Goal: Task Accomplishment & Management: Complete application form

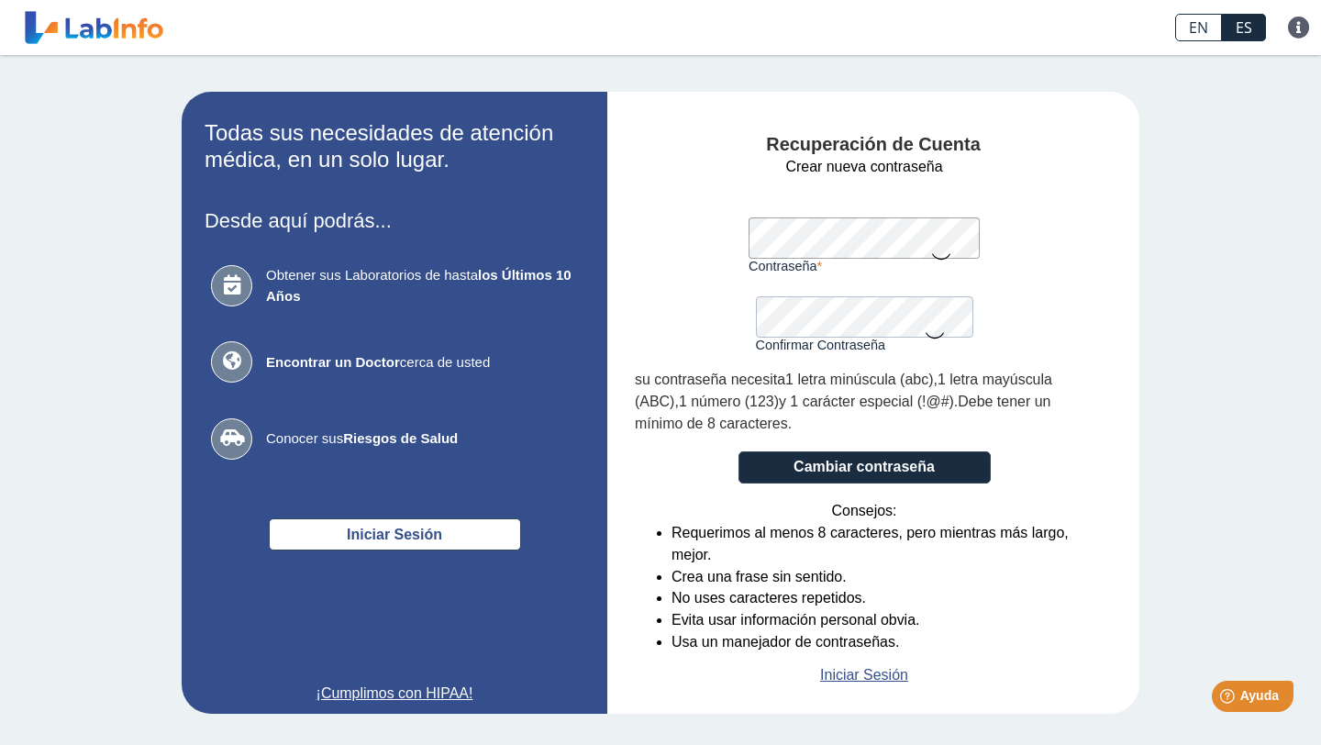
click at [1137, 174] on div "Recuperación de Cuenta Crear nueva contraseña Contraseña Una contraseña válida …" at bounding box center [873, 403] width 532 height 622
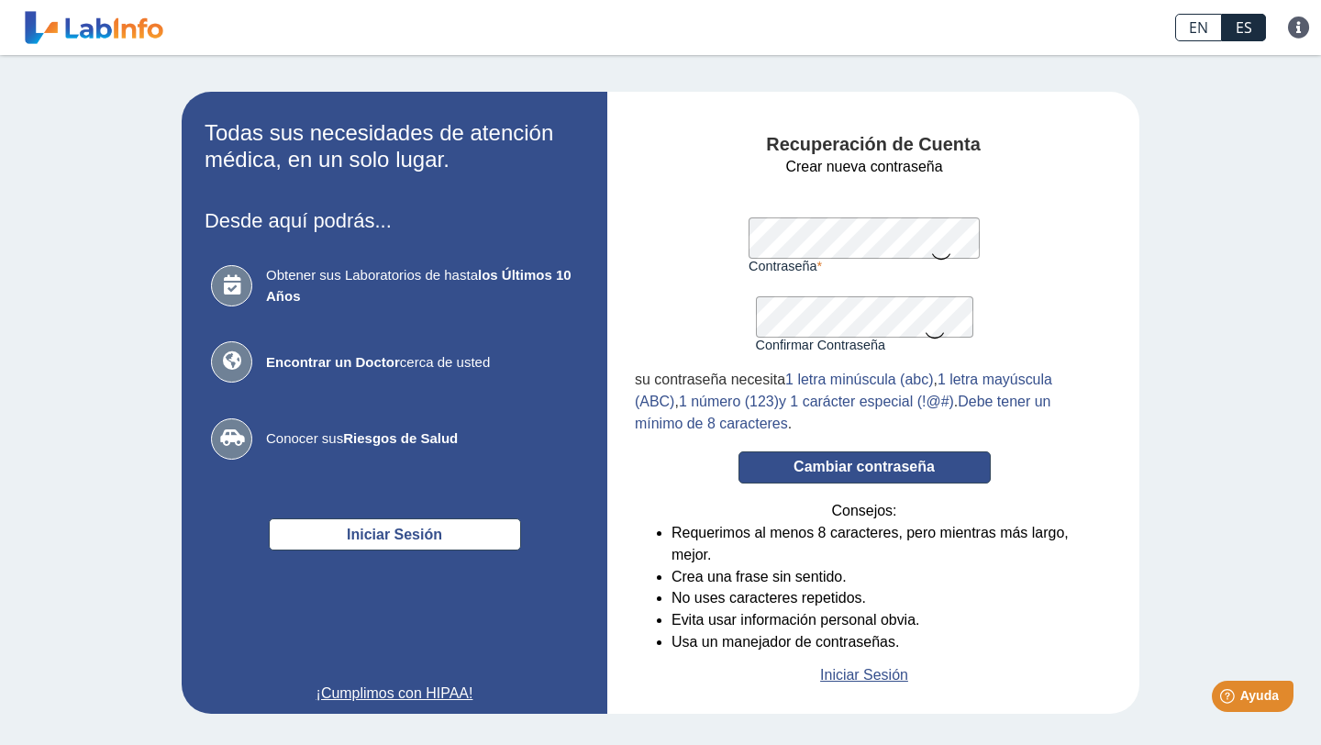
click at [797, 468] on button "Cambiar contraseña" at bounding box center [864, 467] width 252 height 32
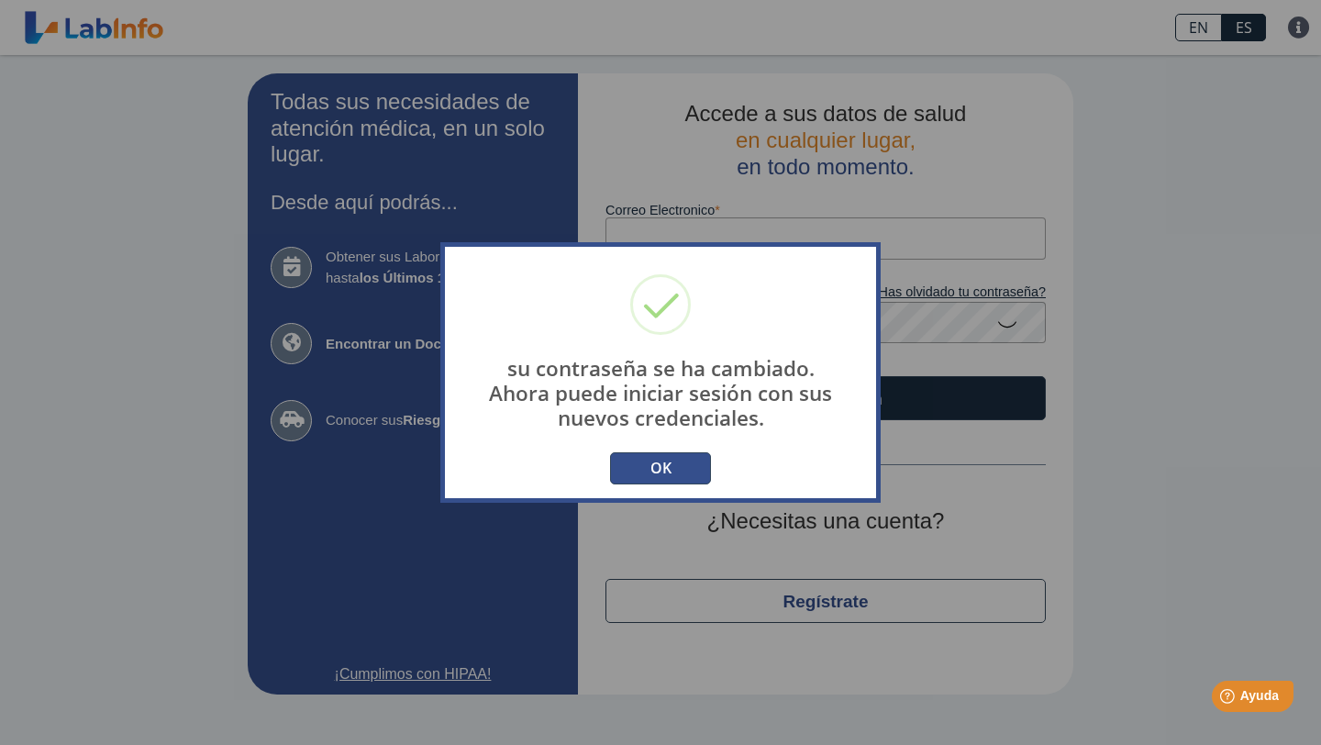
click at [653, 469] on button "OK" at bounding box center [660, 468] width 101 height 32
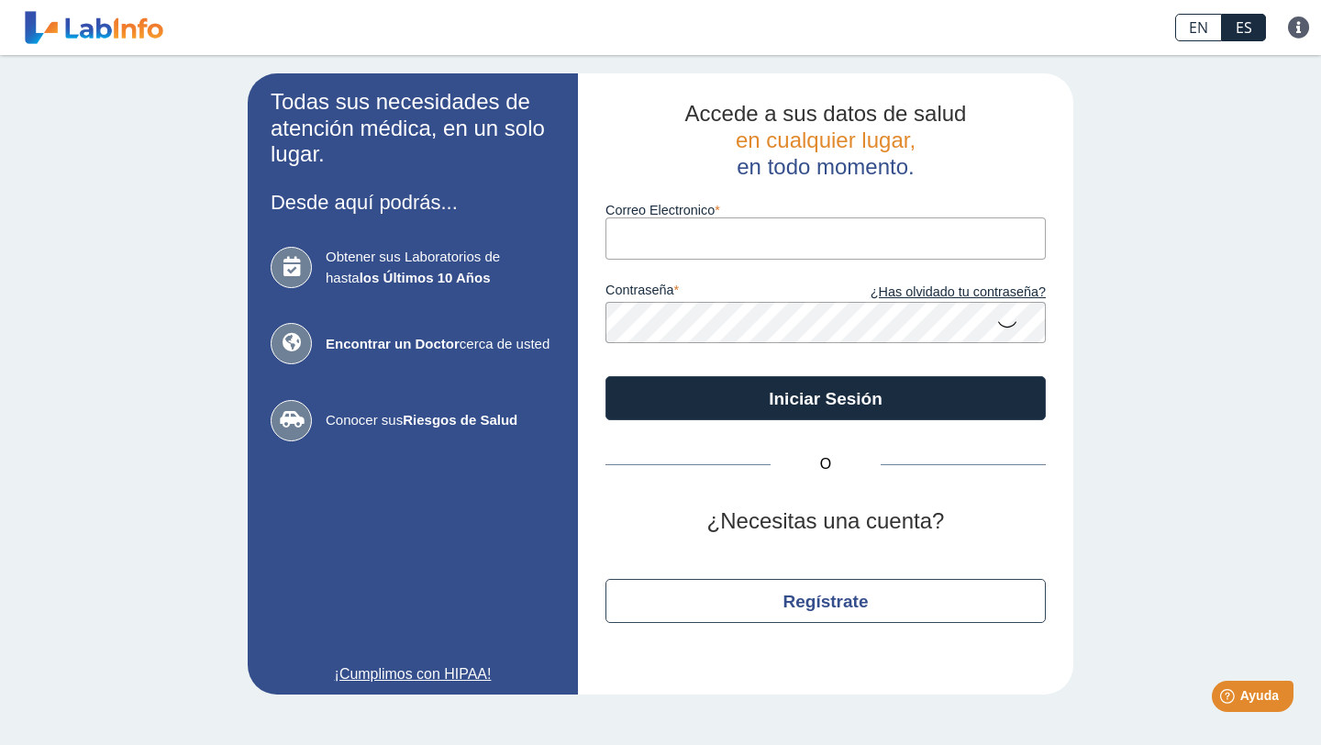
click at [718, 237] on input "Correo Electronico" at bounding box center [825, 237] width 440 height 41
type input "[EMAIL_ADDRESS][DOMAIN_NAME]"
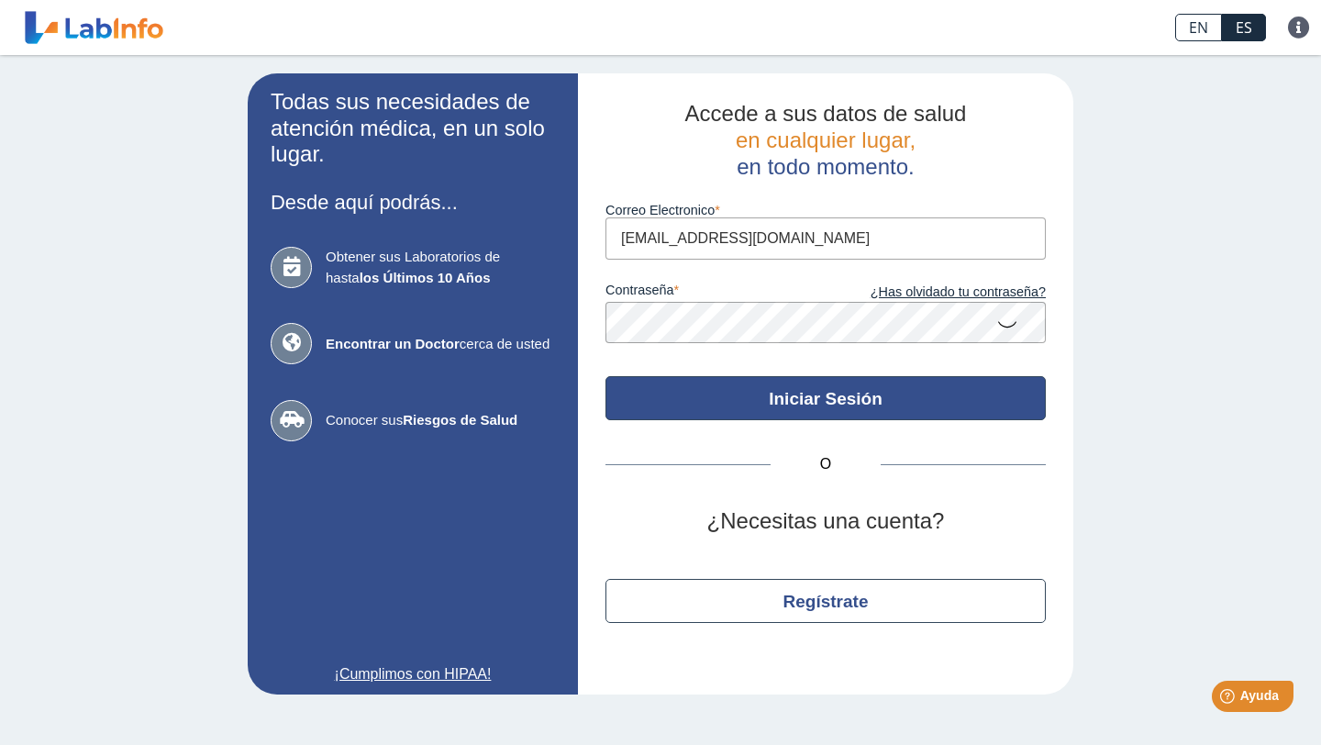
click at [768, 407] on button "Iniciar Sesión" at bounding box center [825, 398] width 440 height 44
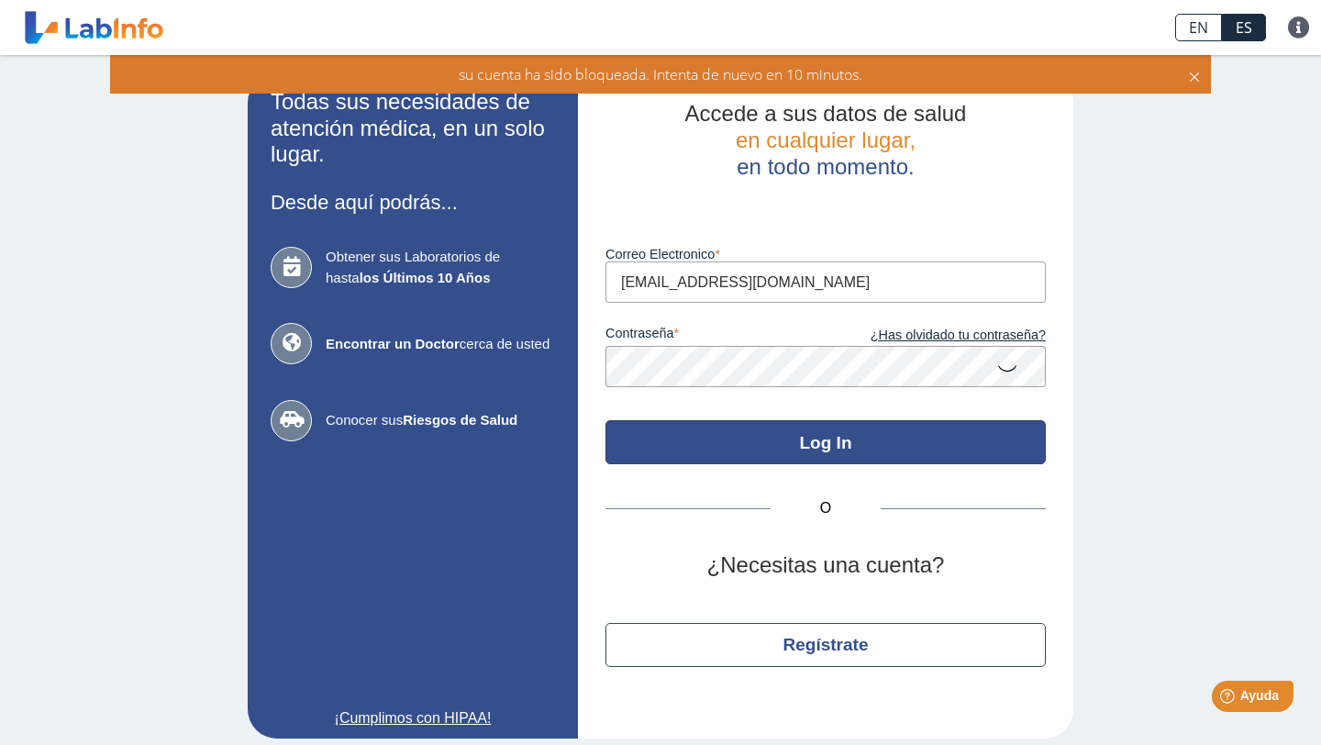
click at [1001, 435] on button "Log In" at bounding box center [825, 442] width 440 height 44
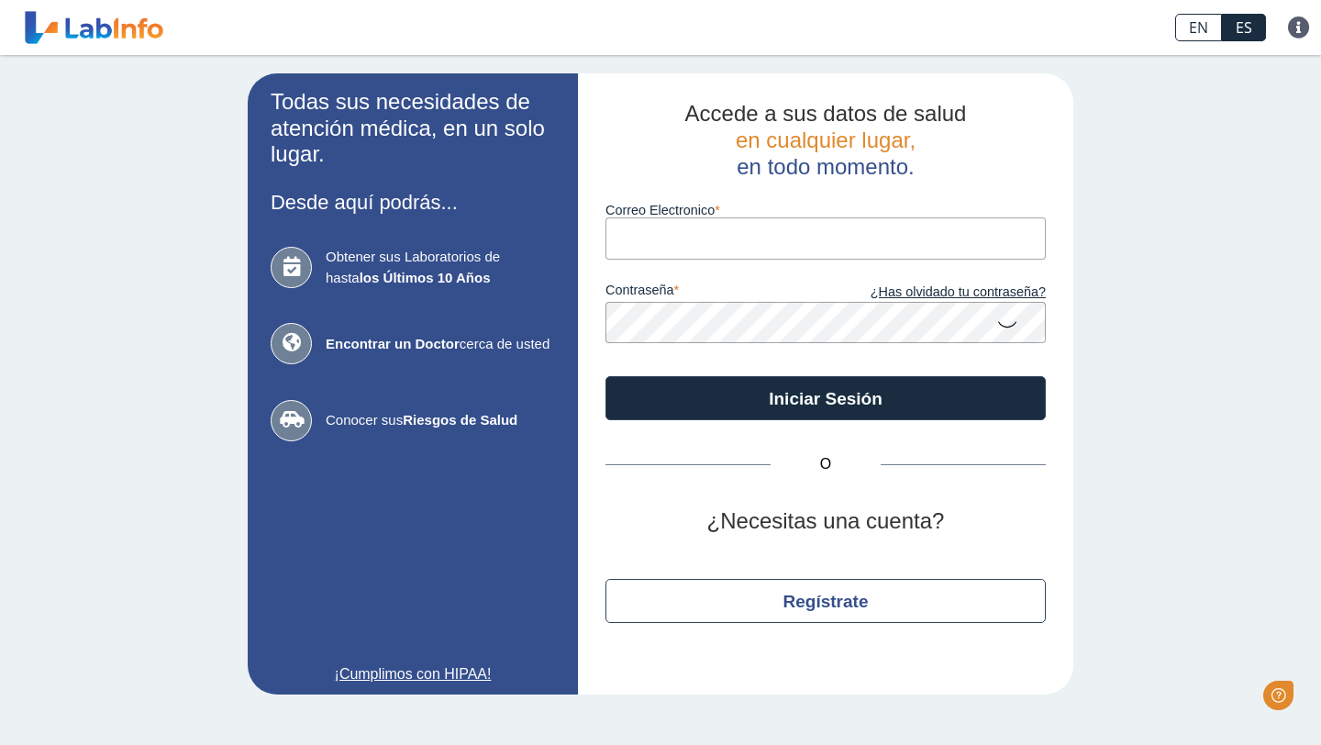
click at [625, 232] on input "Correo Electronico" at bounding box center [825, 237] width 440 height 41
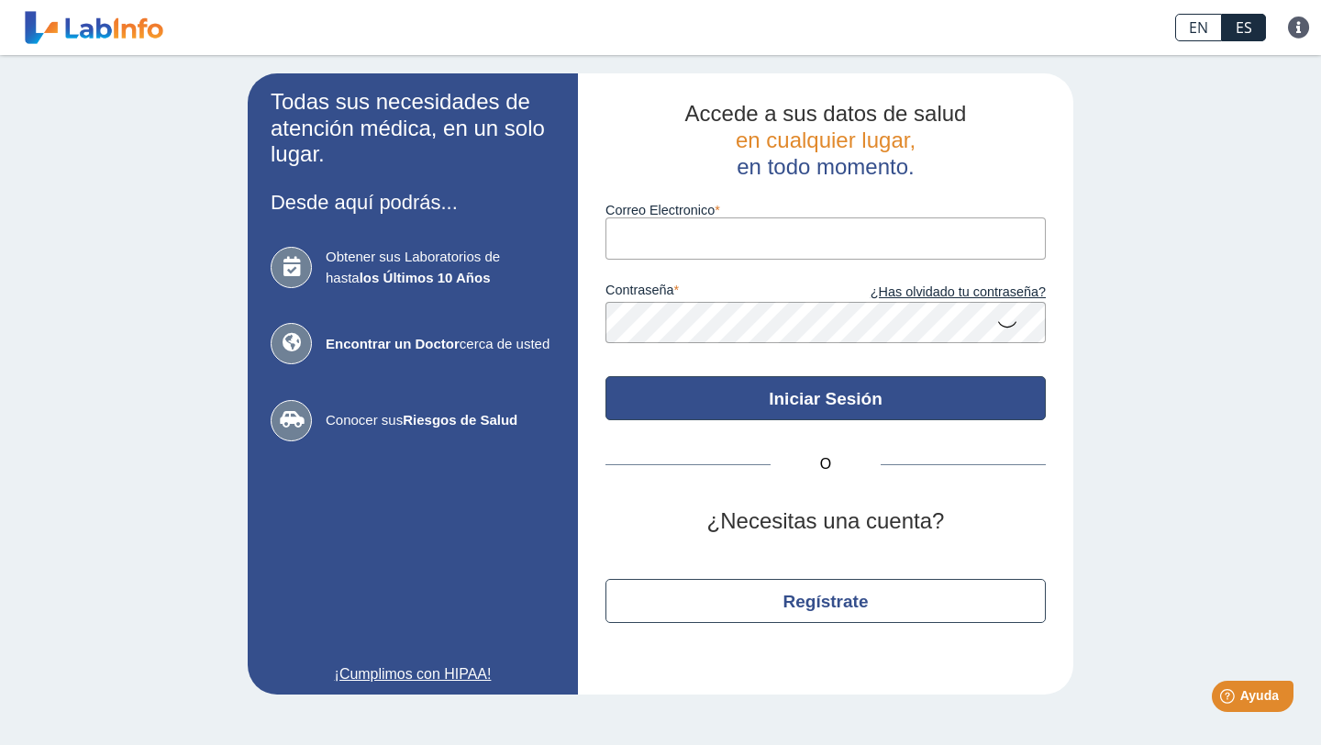
type input "kaishaidenith@hotmail.com"
click at [783, 409] on button "Iniciar Sesión" at bounding box center [825, 398] width 440 height 44
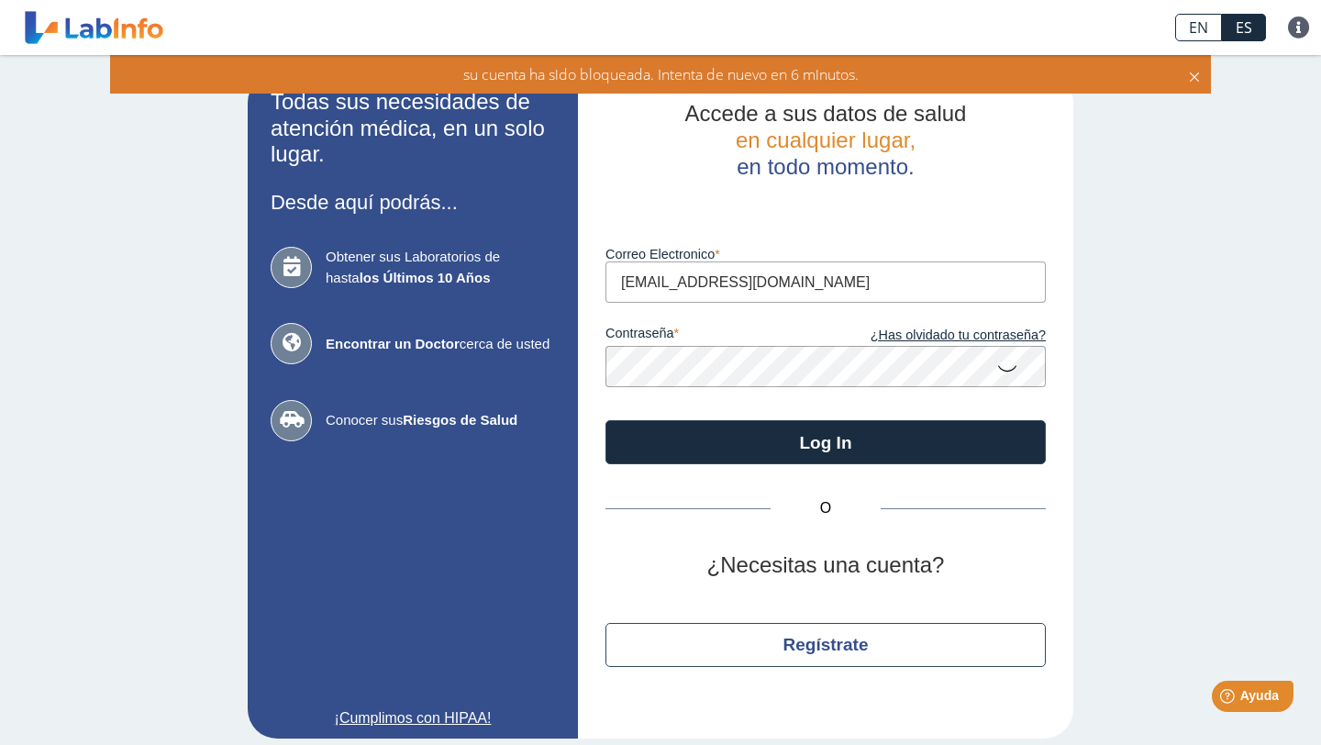
click at [1150, 402] on div "Todas sus necesidades de atención médica, en un solo lugar. Desde aquí podrás..…" at bounding box center [660, 406] width 1321 height 702
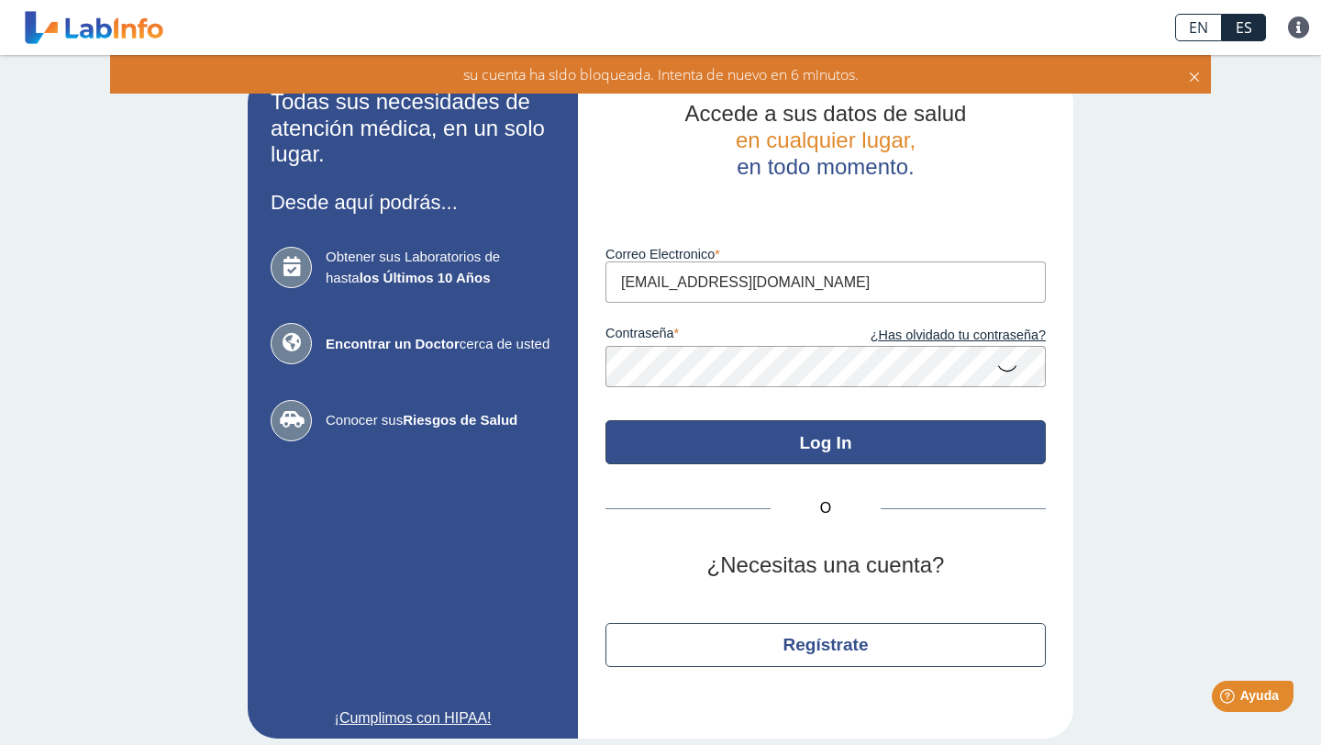
click at [640, 427] on button "Log In" at bounding box center [825, 442] width 440 height 44
click at [689, 443] on button "Log In" at bounding box center [825, 442] width 440 height 44
click at [735, 445] on button "Log In" at bounding box center [825, 442] width 440 height 44
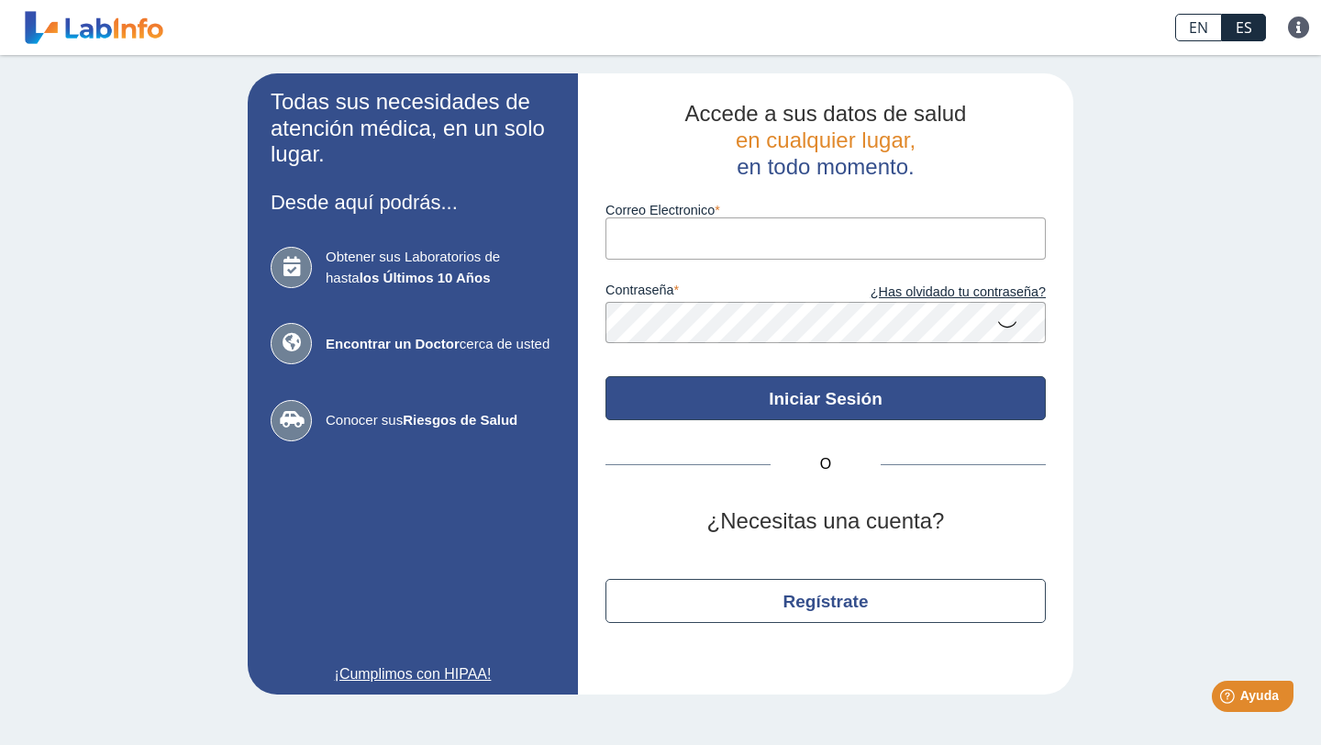
type input "[EMAIL_ADDRESS][DOMAIN_NAME]"
click at [630, 389] on button "Iniciar Sesión" at bounding box center [825, 398] width 440 height 44
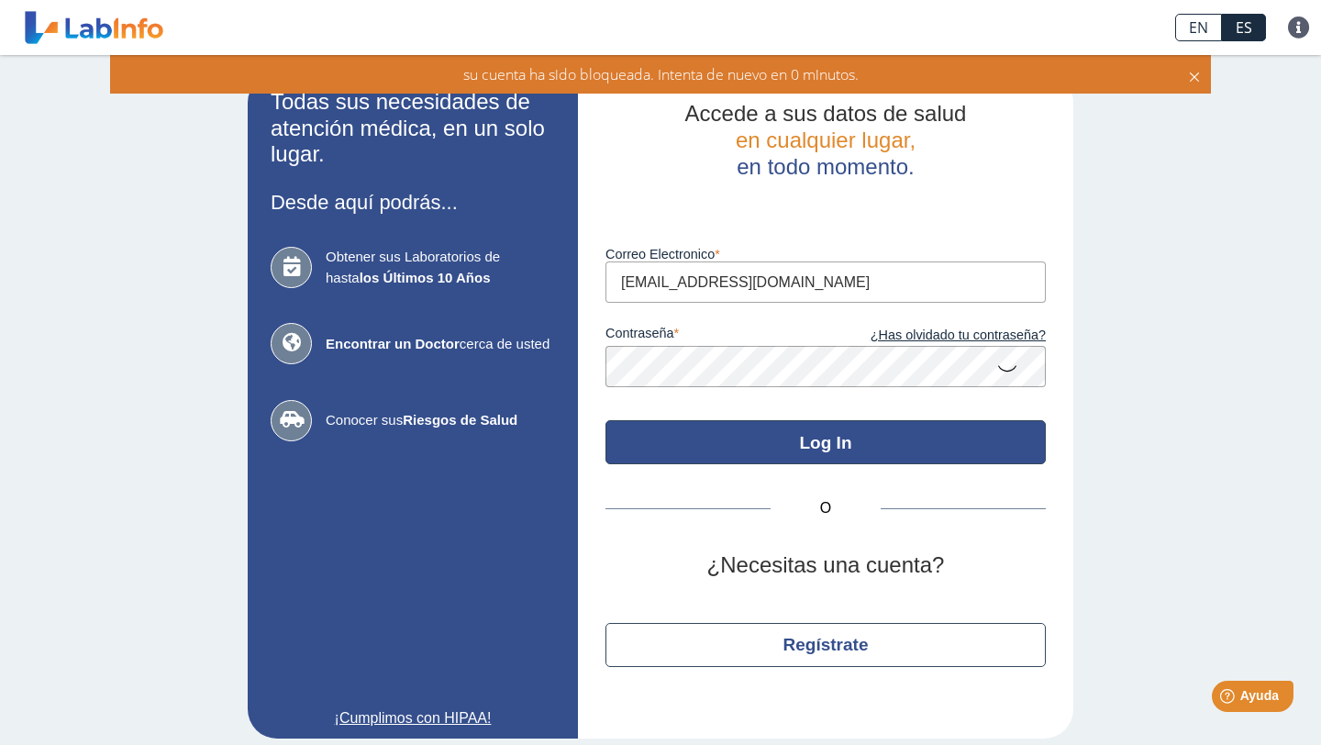
click at [672, 435] on button "Log In" at bounding box center [825, 442] width 440 height 44
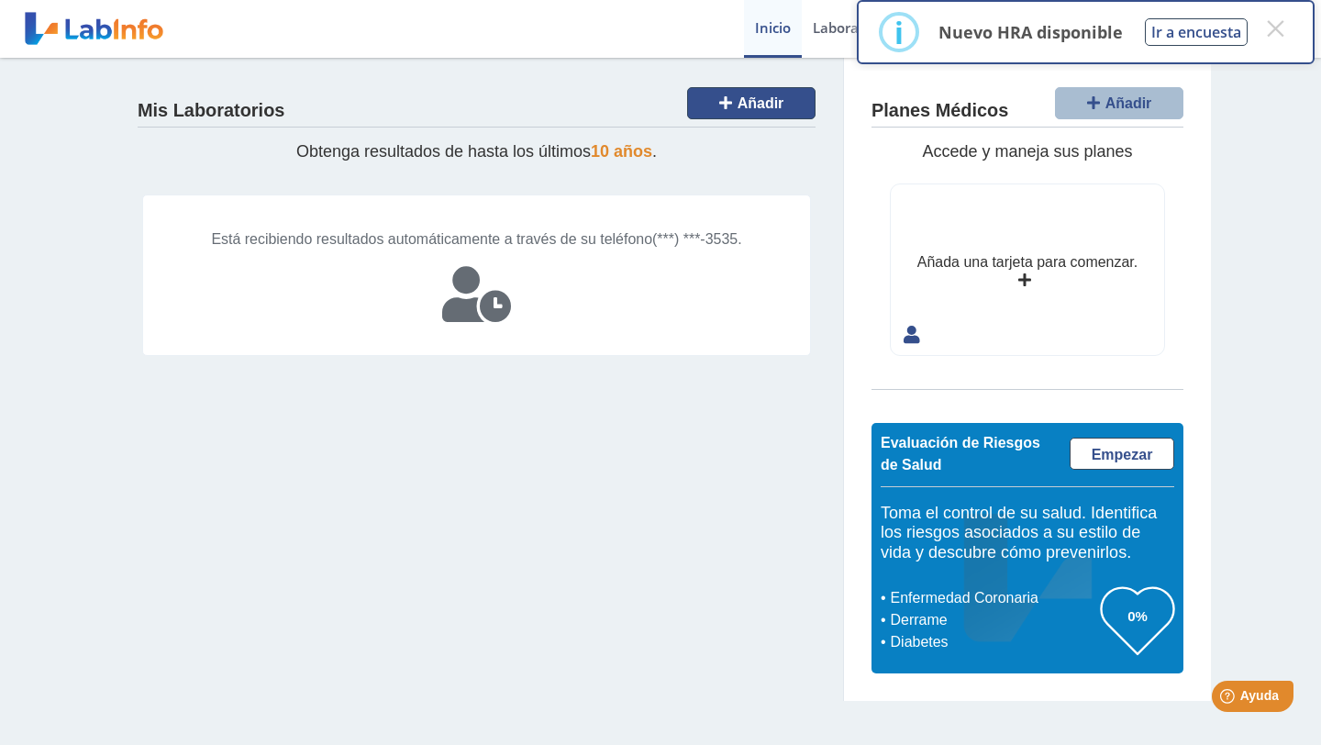
click at [734, 97] on button "Añadir" at bounding box center [751, 103] width 128 height 32
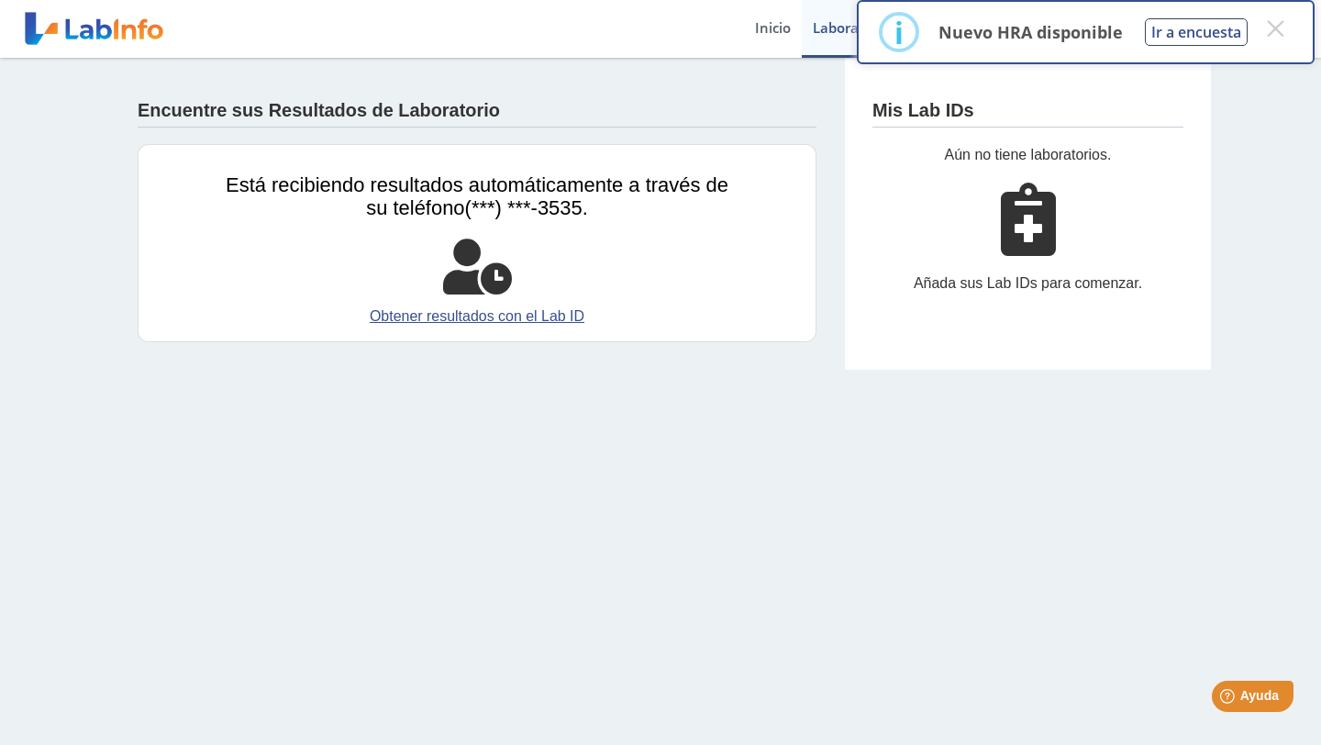
click at [1031, 234] on icon at bounding box center [1028, 219] width 55 height 73
click at [502, 316] on link "Obtener resultados con el Lab ID" at bounding box center [477, 316] width 503 height 22
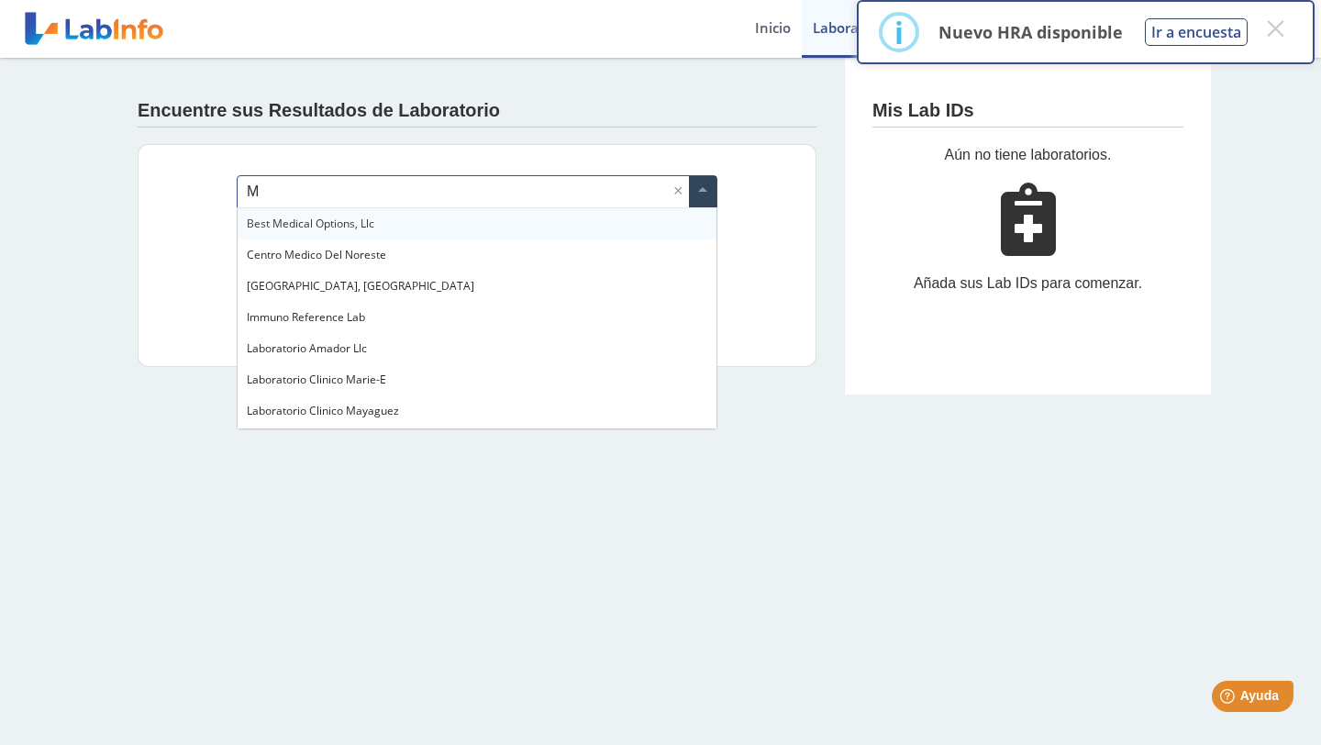
type input "ME"
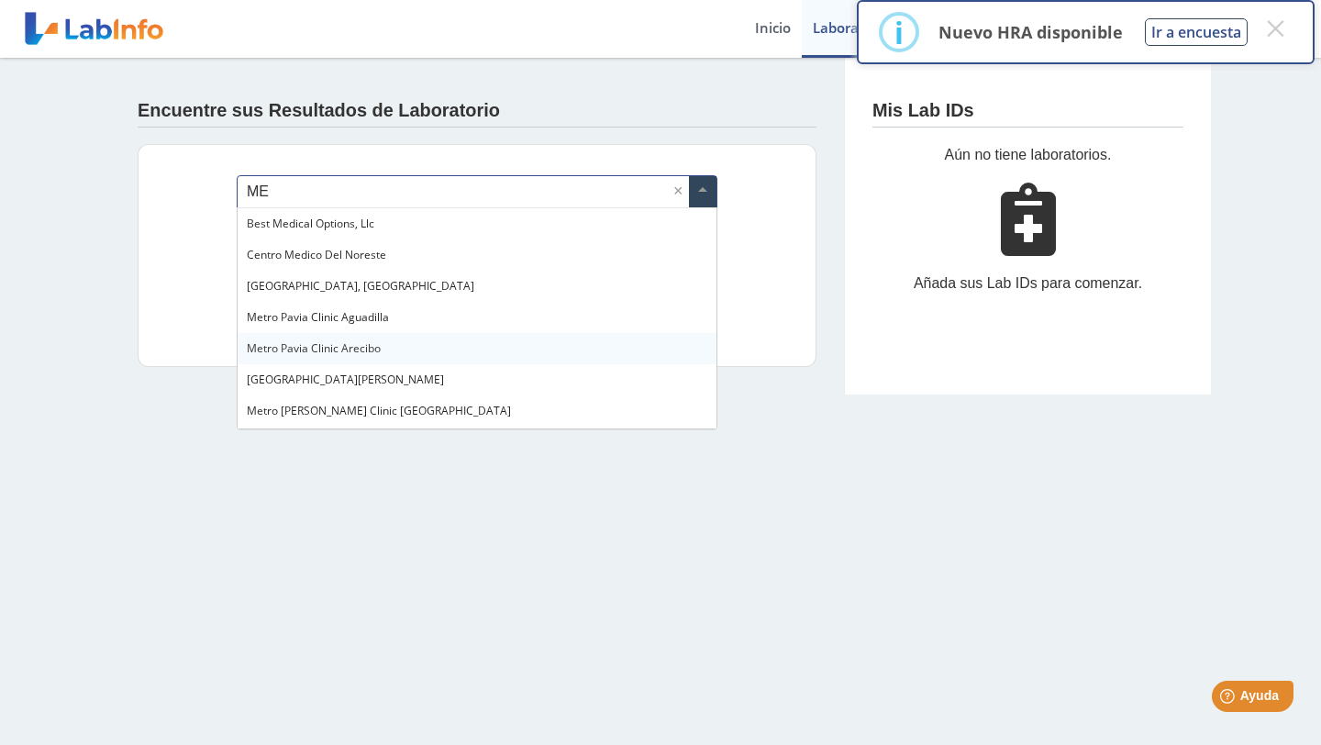
click at [349, 343] on span "Metro Pavia Clinic Arecibo" at bounding box center [314, 348] width 134 height 16
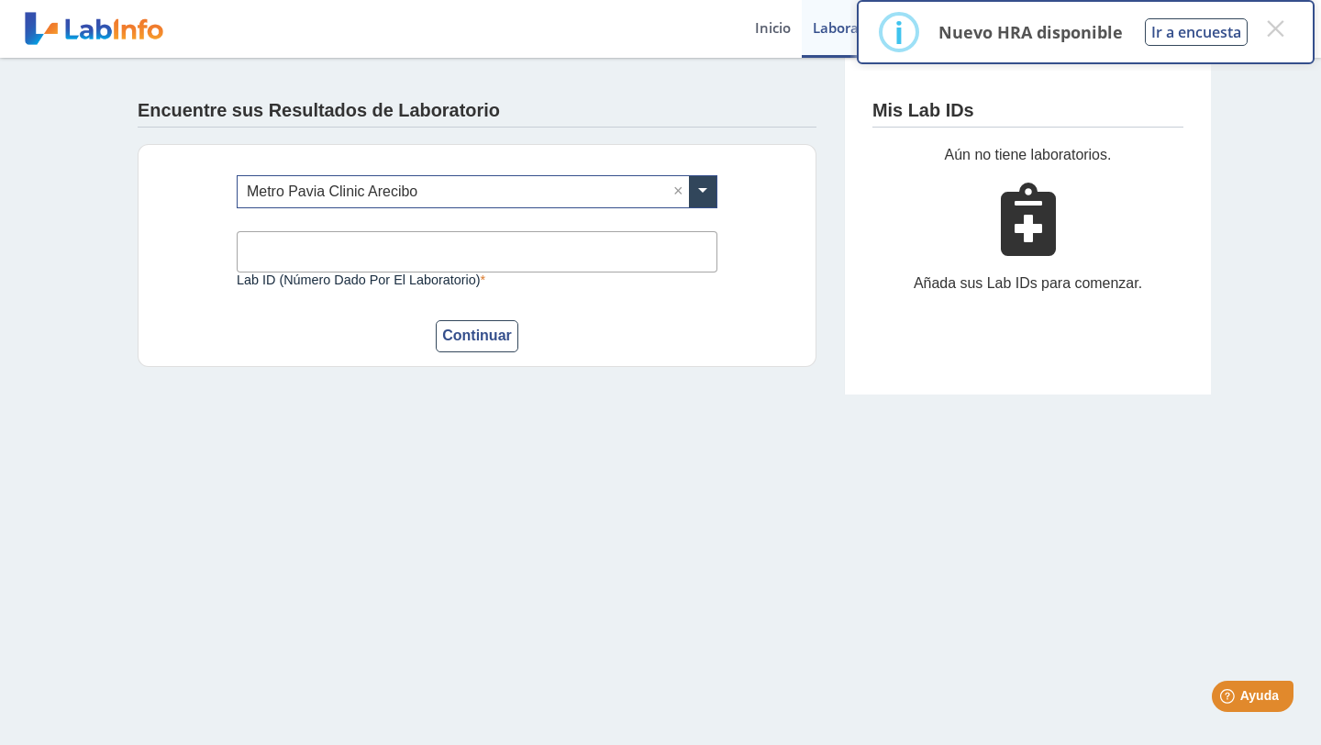
click at [374, 260] on input "Lab ID (número dado por el laboratorio)" at bounding box center [477, 251] width 481 height 41
type input "540760"
click at [485, 340] on button "Continuar" at bounding box center [477, 336] width 83 height 32
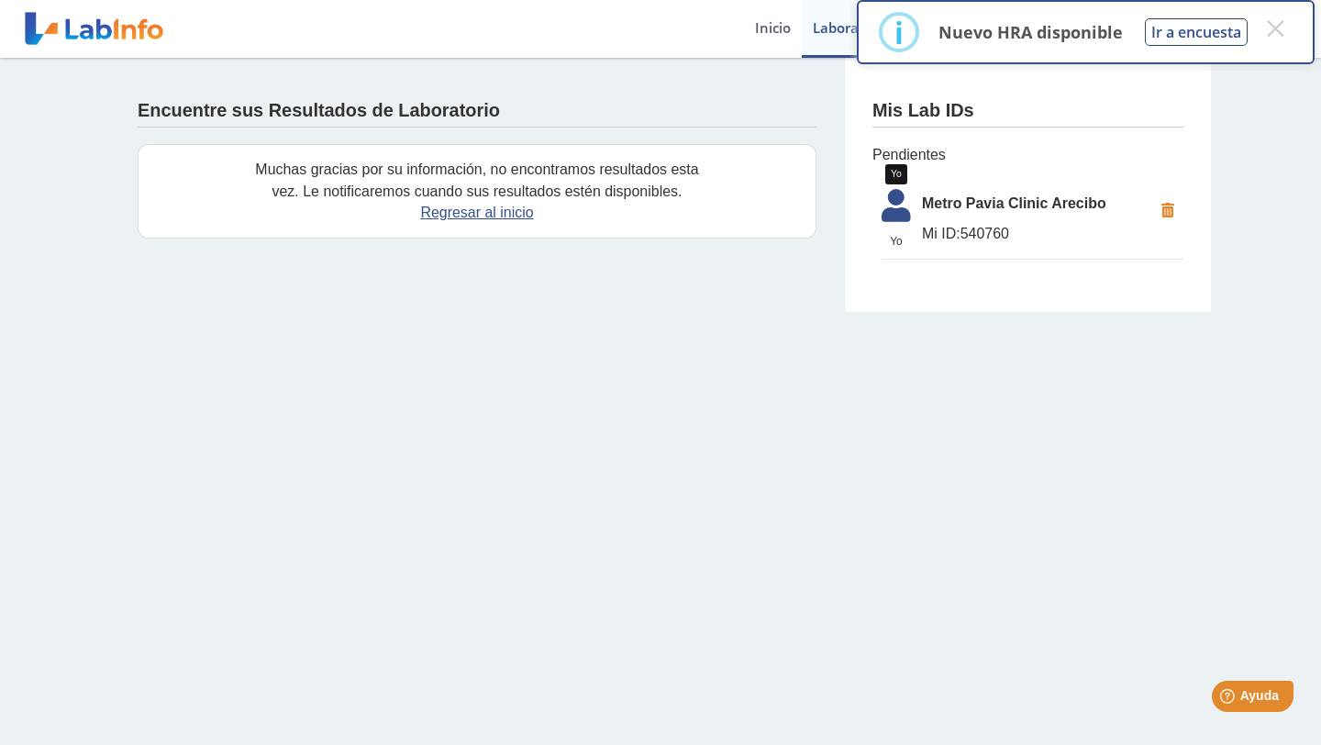
click at [896, 206] on icon at bounding box center [895, 211] width 51 height 44
click at [1279, 31] on button "×" at bounding box center [1274, 28] width 33 height 33
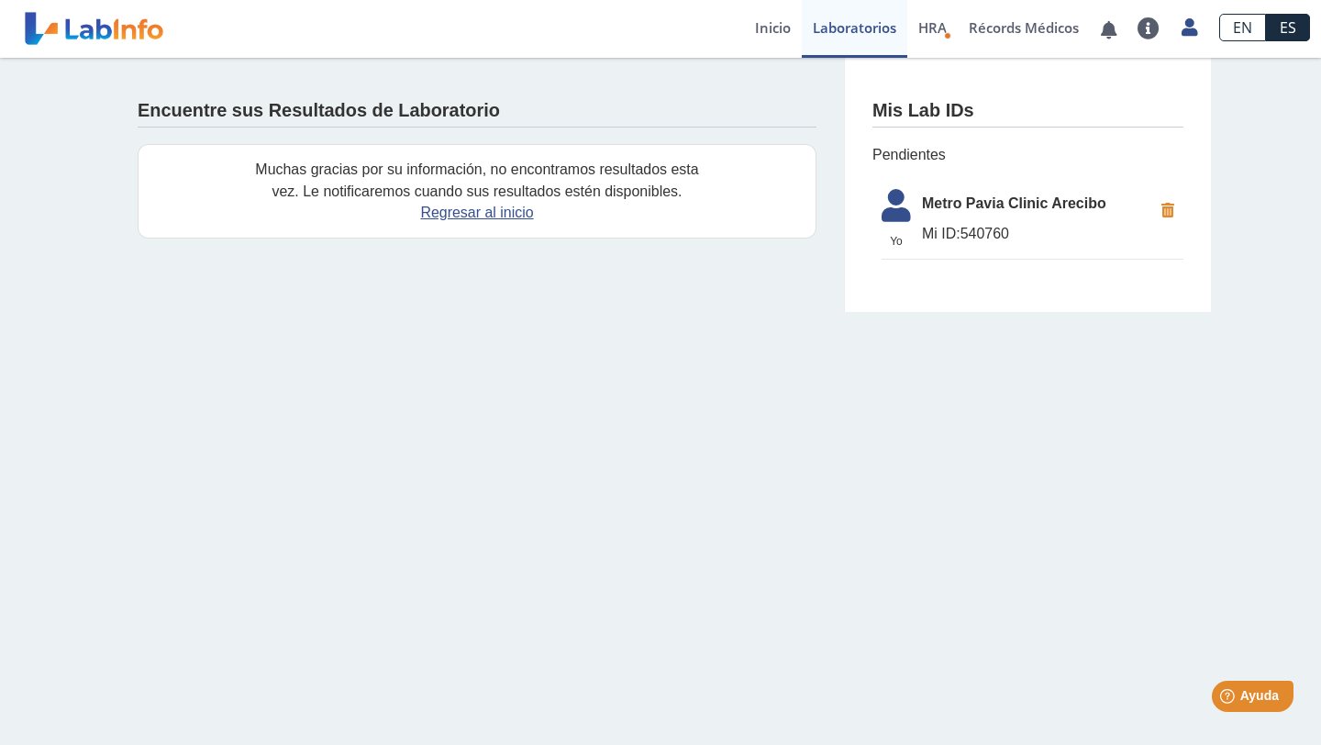
click at [894, 196] on icon at bounding box center [895, 211] width 51 height 44
click at [902, 240] on span "Yo" at bounding box center [895, 241] width 51 height 17
click at [938, 28] on span "HRA" at bounding box center [932, 27] width 28 height 18
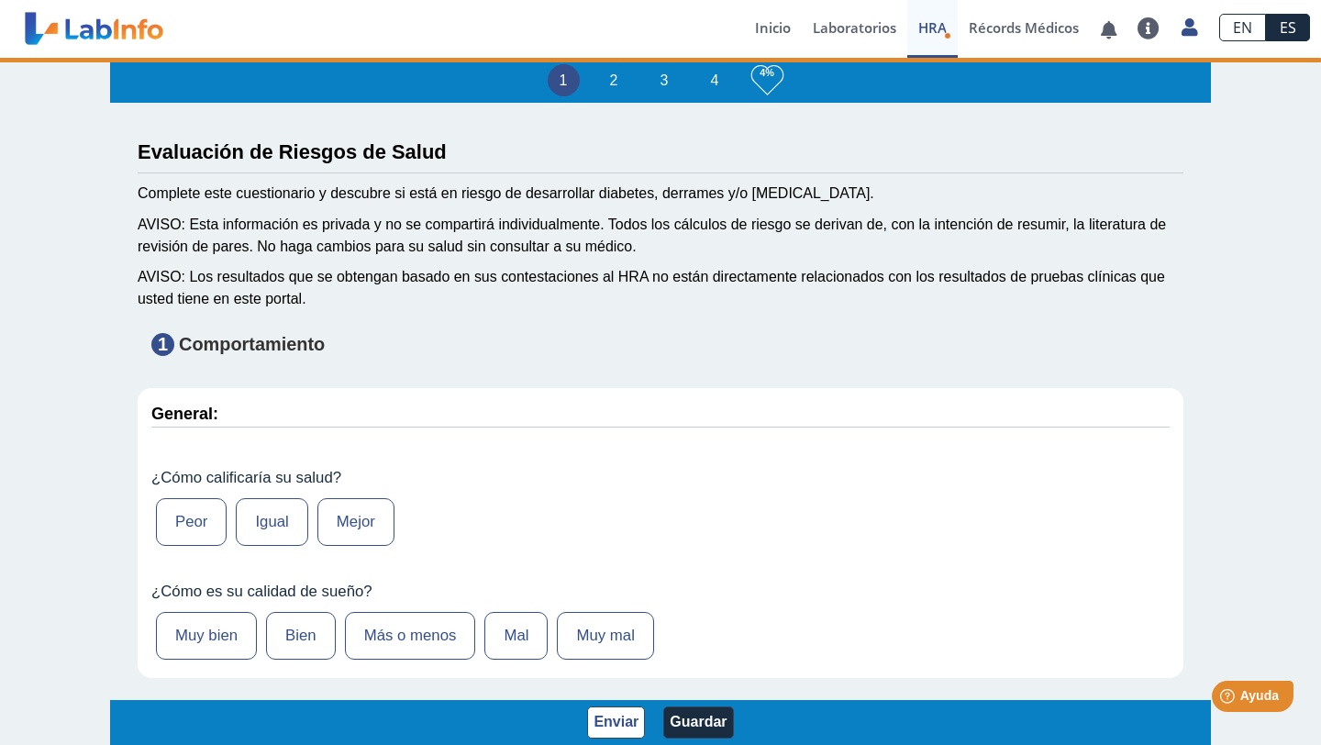
type input "[PERSON_NAME]"
type input "[DATE]"
select select
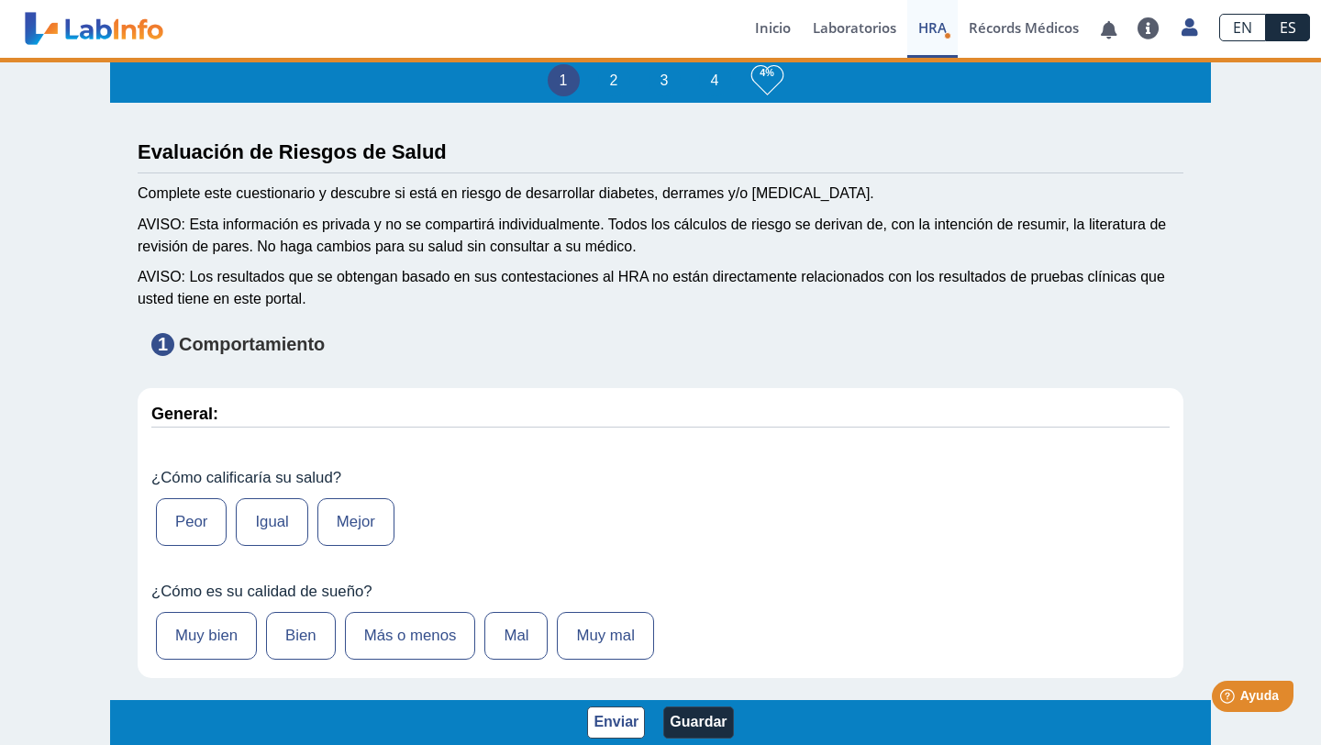
select select
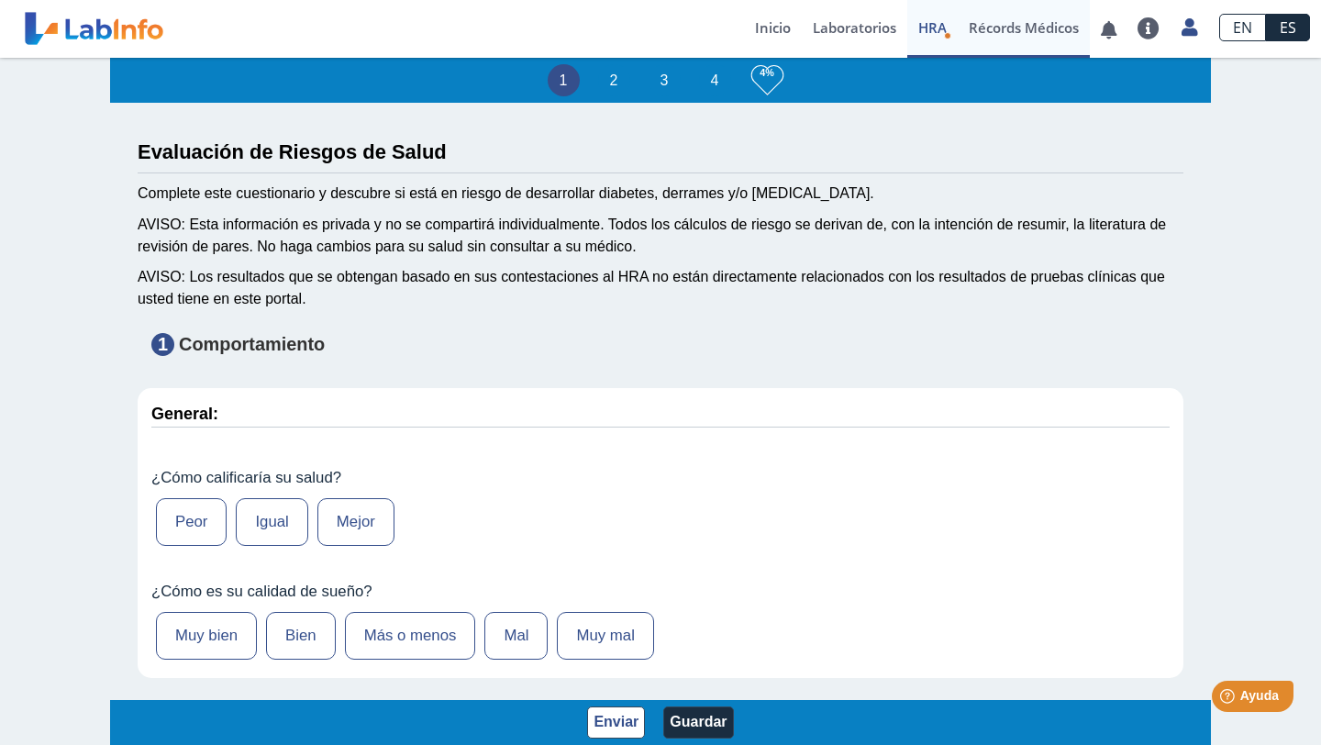
click at [1008, 13] on link "Récords Médicos" at bounding box center [1024, 29] width 132 height 58
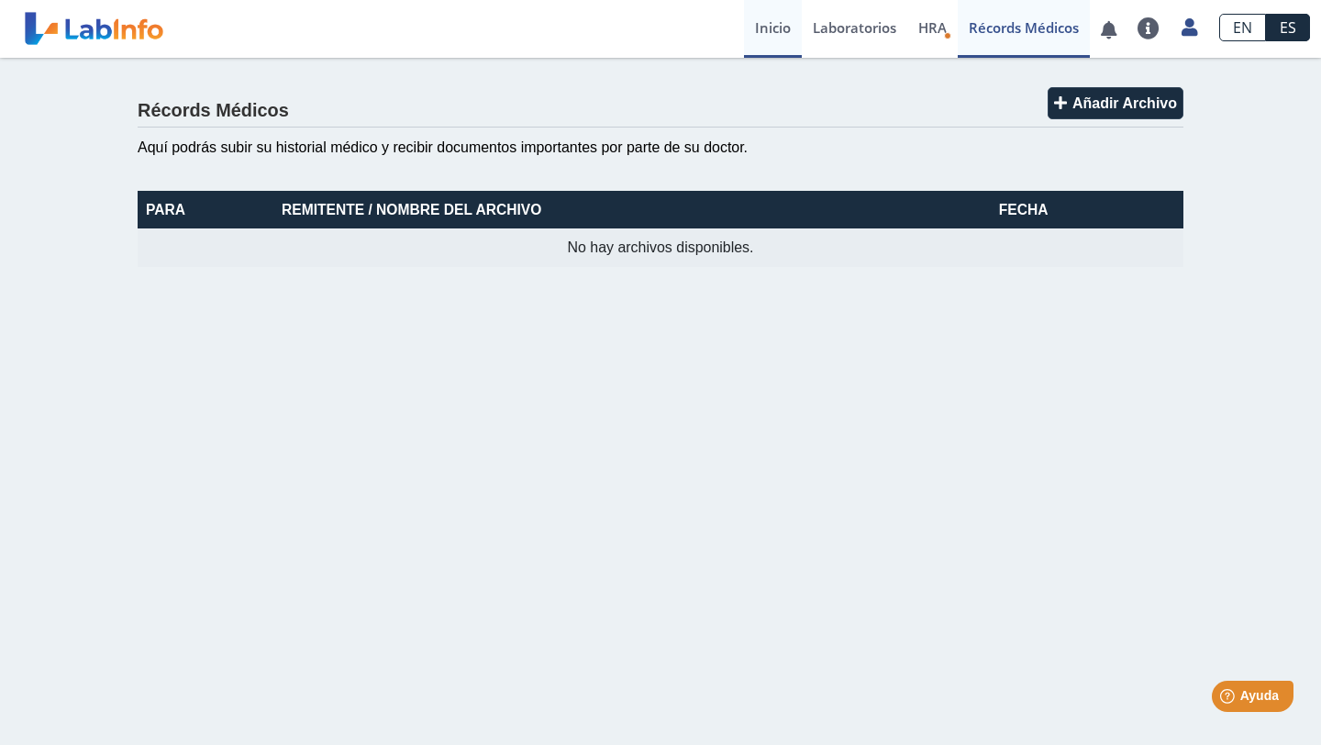
click at [781, 28] on link "Inicio" at bounding box center [773, 29] width 58 height 58
